Goal: Task Accomplishment & Management: Manage account settings

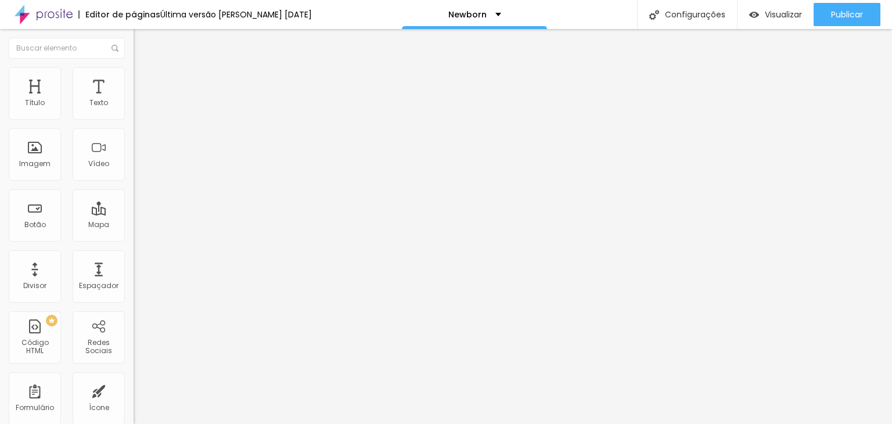
click at [134, 100] on span "Trocar imagem" at bounding box center [165, 95] width 63 height 10
drag, startPoint x: 318, startPoint y: 286, endPoint x: 298, endPoint y: 277, distance: 22.1
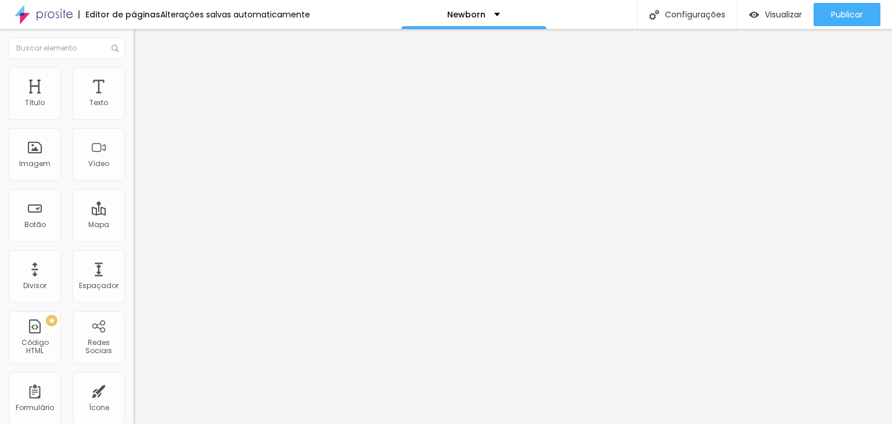
click at [243, 423] on div at bounding box center [446, 431] width 892 height 0
click at [239, 423] on div "Subindo 0/3 arquivos" at bounding box center [446, 427] width 892 height 7
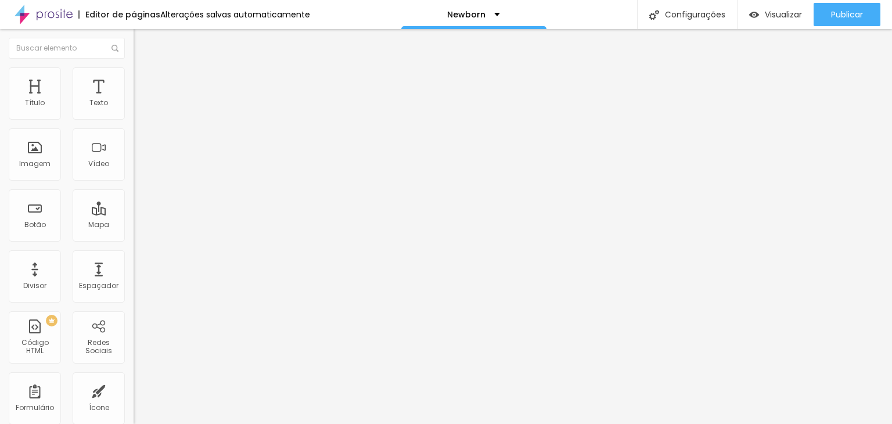
click at [134, 100] on span "Trocar imagem" at bounding box center [165, 95] width 63 height 10
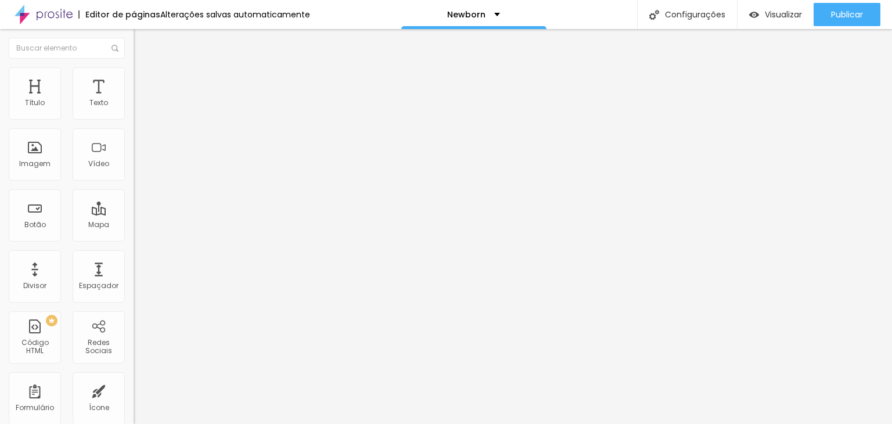
click at [134, 100] on span "Trocar imagem" at bounding box center [165, 95] width 63 height 10
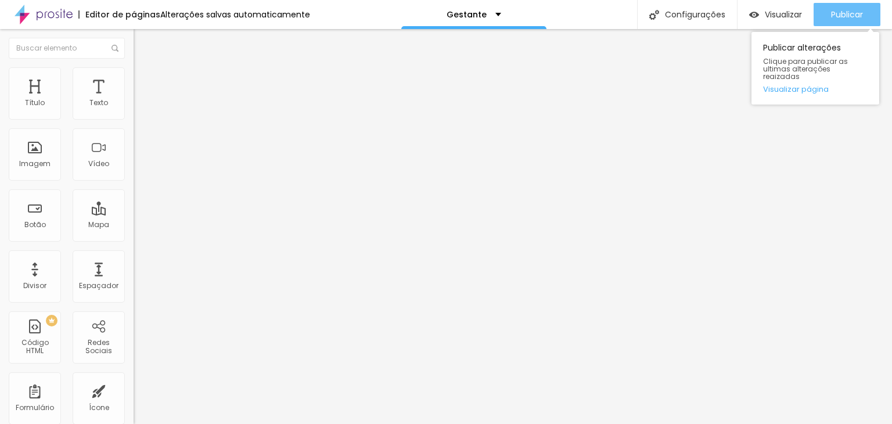
click at [864, 13] on button "Publicar" at bounding box center [846, 14] width 67 height 23
click at [837, 13] on span "Publicar" at bounding box center [847, 14] width 32 height 9
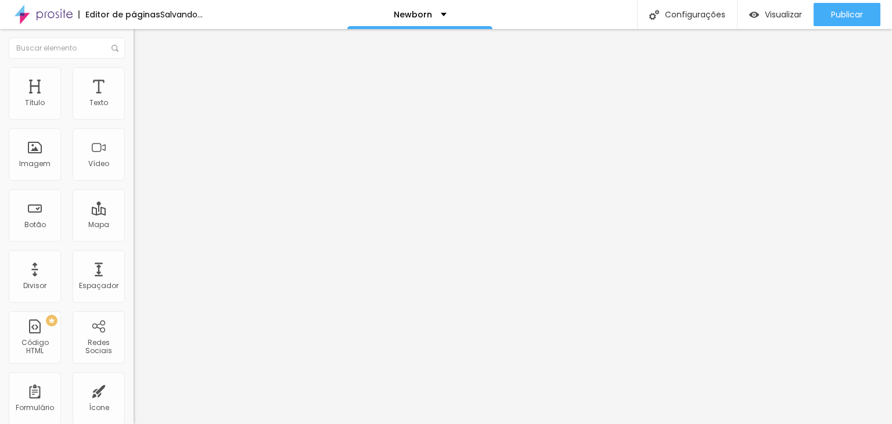
click at [134, 100] on span "Trocar imagem" at bounding box center [165, 95] width 63 height 10
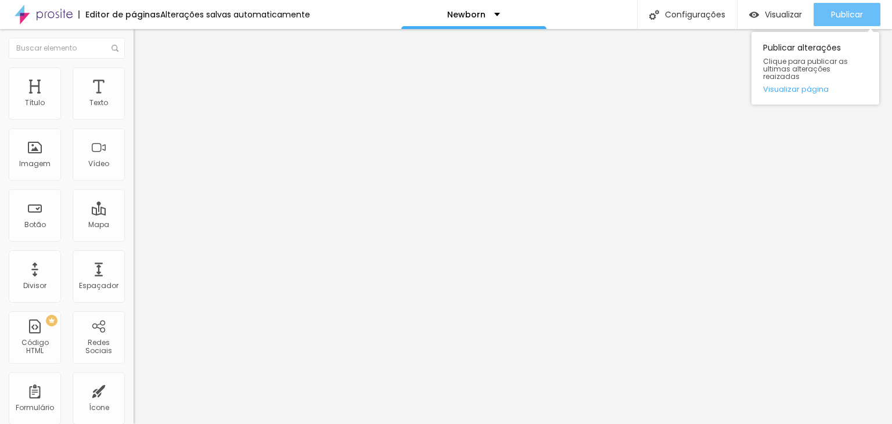
click at [847, 11] on span "Publicar" at bounding box center [847, 14] width 32 height 9
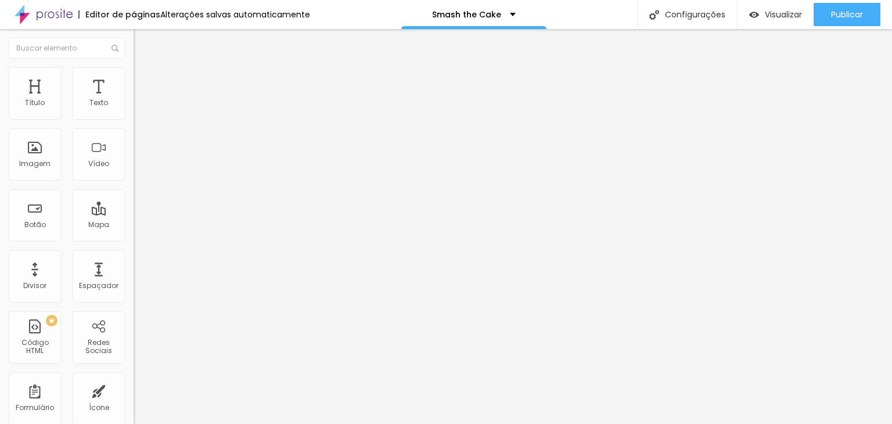
click at [134, 100] on span "Trocar imagem" at bounding box center [165, 95] width 63 height 10
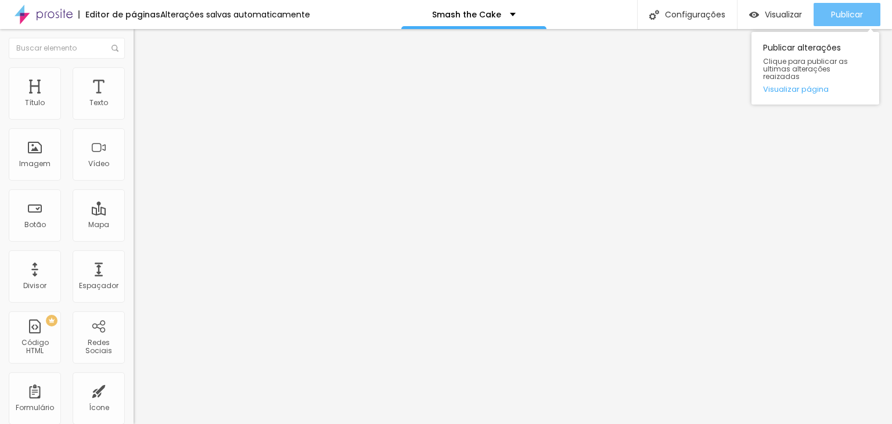
click at [869, 16] on button "Publicar" at bounding box center [846, 14] width 67 height 23
